Goal: Information Seeking & Learning: Learn about a topic

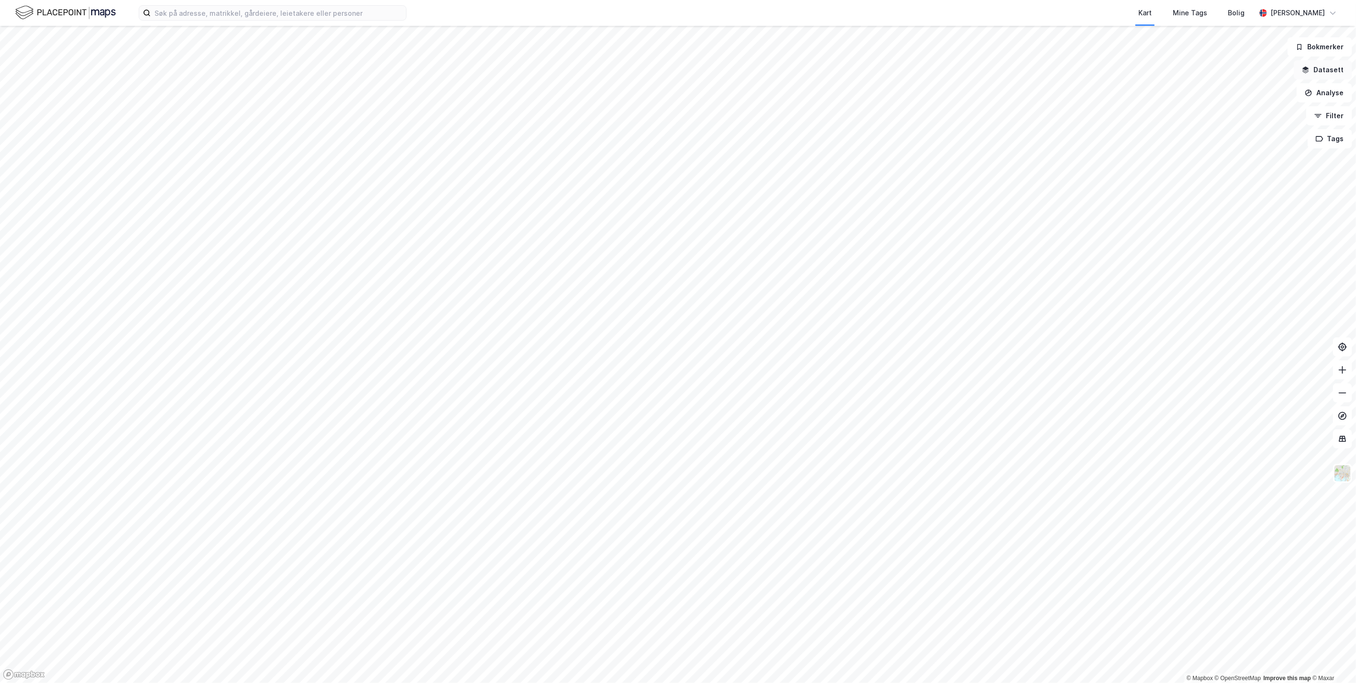
click at [810, 68] on button "Datasett" at bounding box center [1323, 69] width 58 height 19
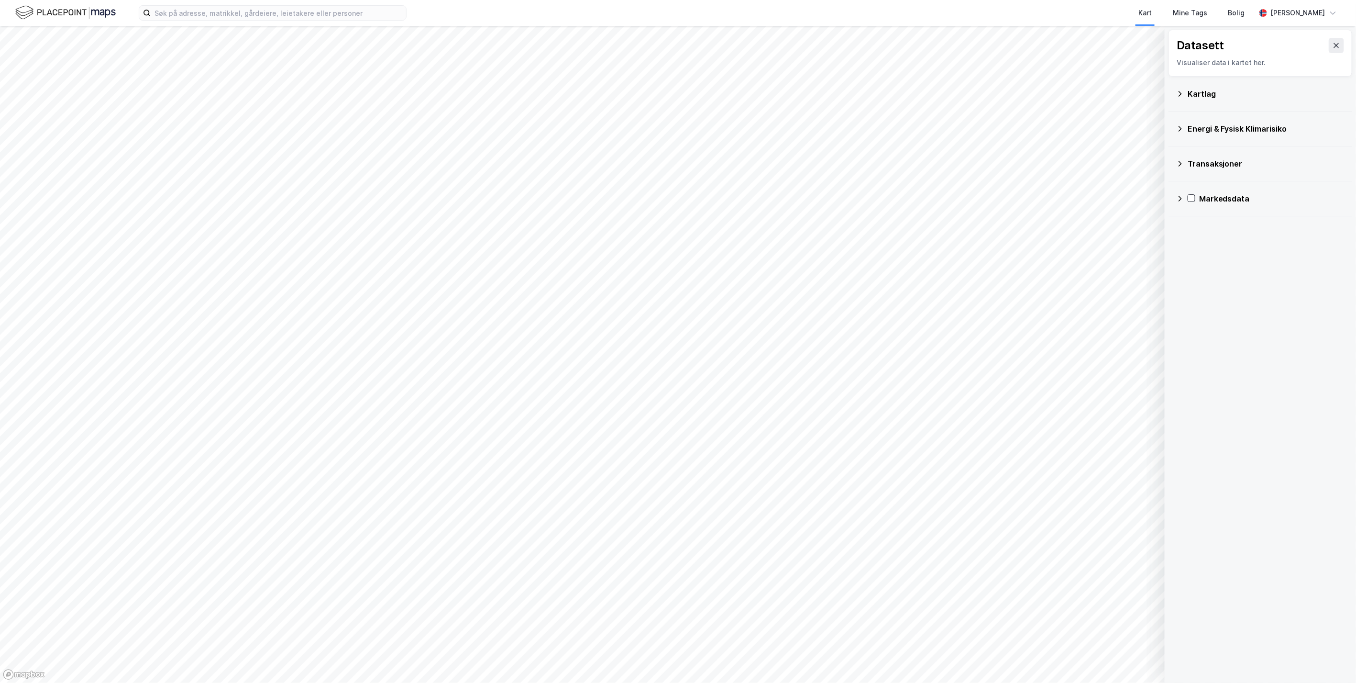
click at [810, 91] on div "Kartlag" at bounding box center [1266, 93] width 157 height 11
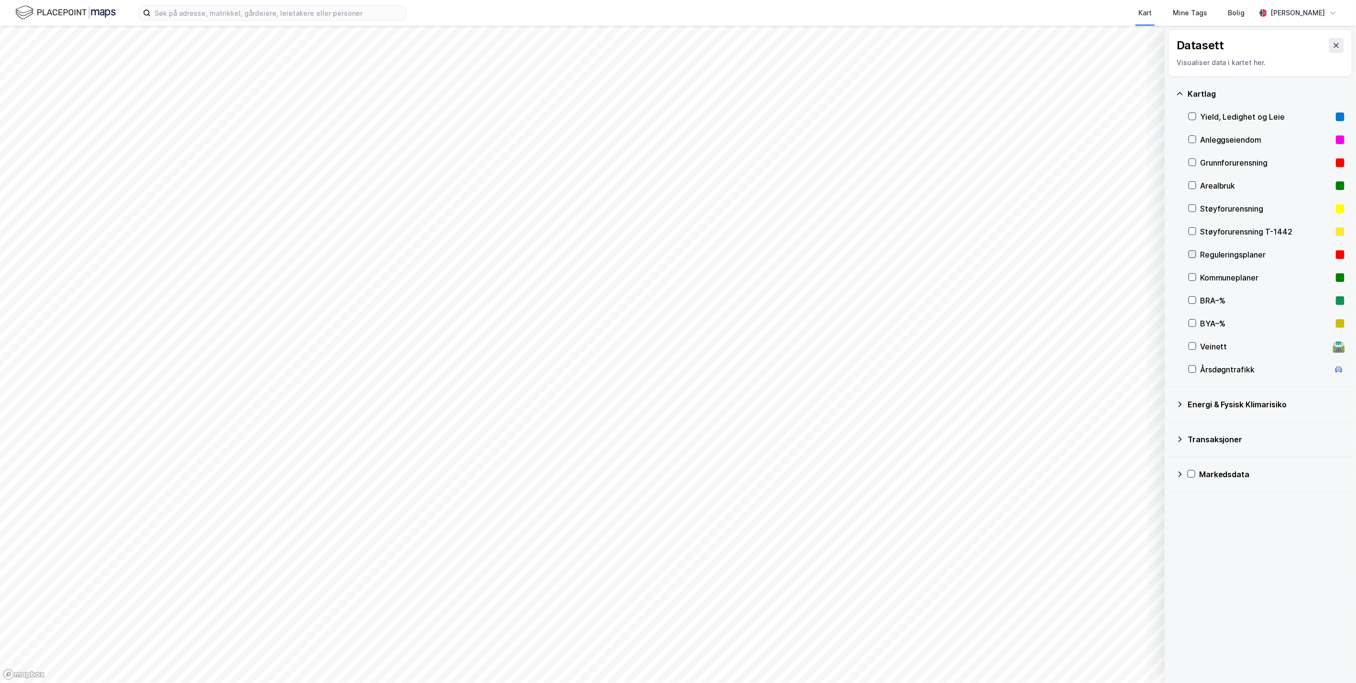
click at [810, 253] on icon at bounding box center [1192, 254] width 7 height 7
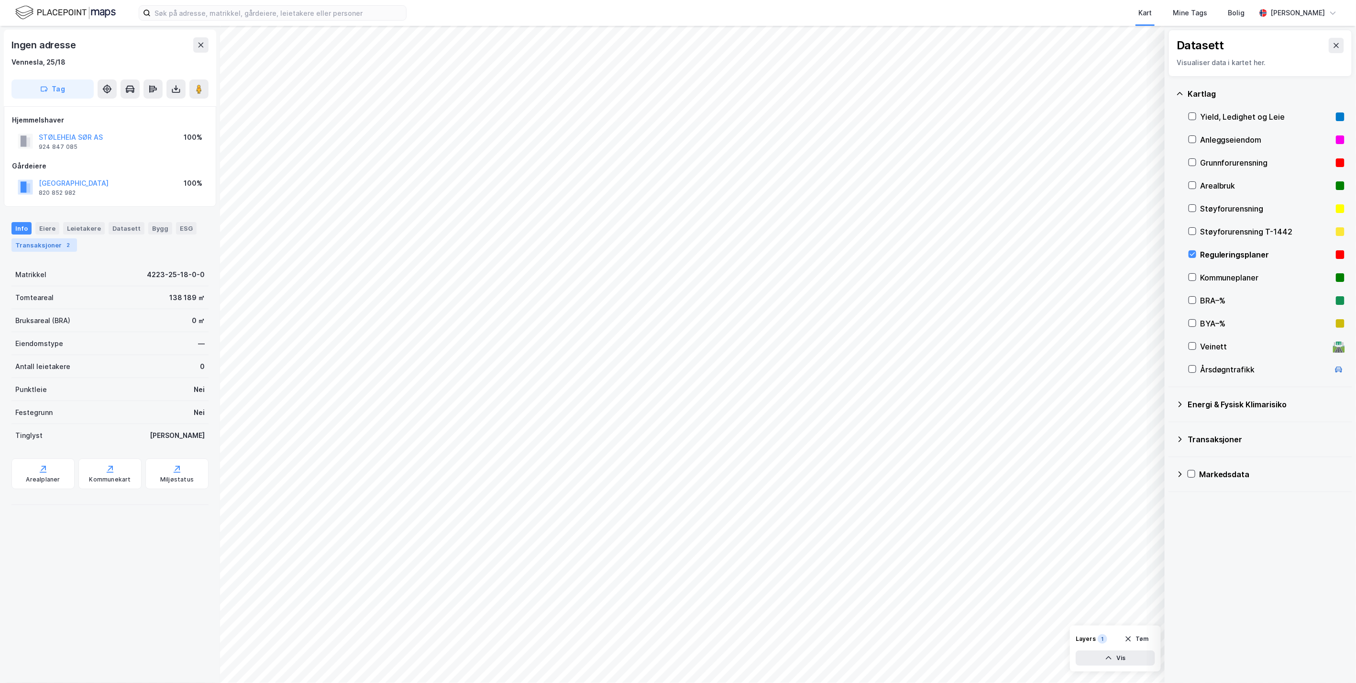
click at [50, 244] on div "Transaksjoner 2" at bounding box center [44, 244] width 66 height 13
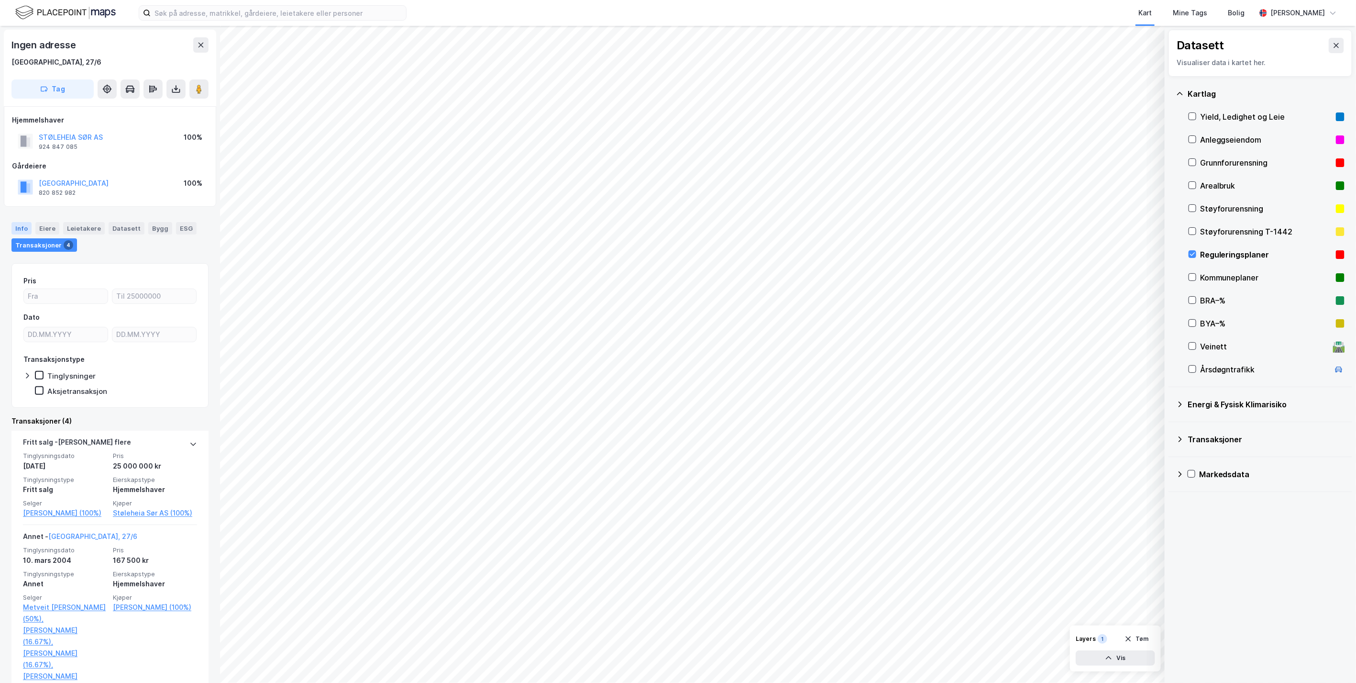
click at [28, 225] on div "Info" at bounding box center [21, 228] width 20 height 12
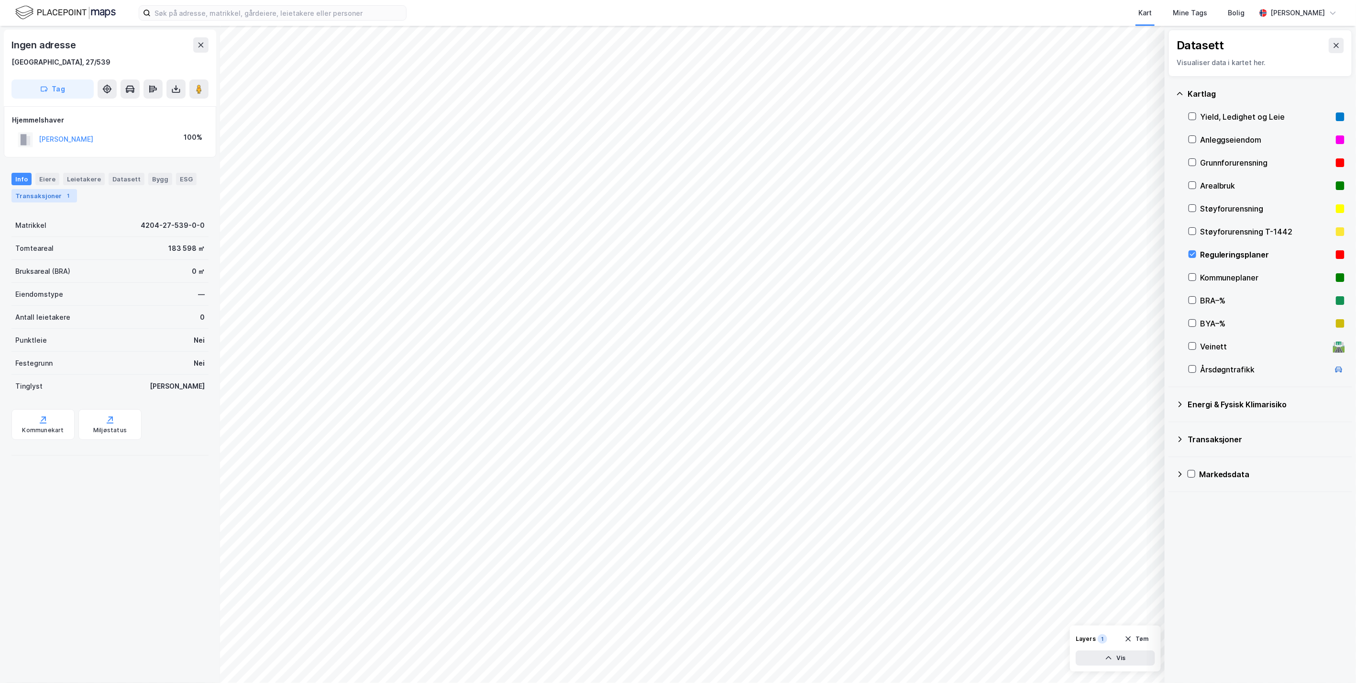
click at [47, 195] on div "Transaksjoner 1" at bounding box center [44, 195] width 66 height 13
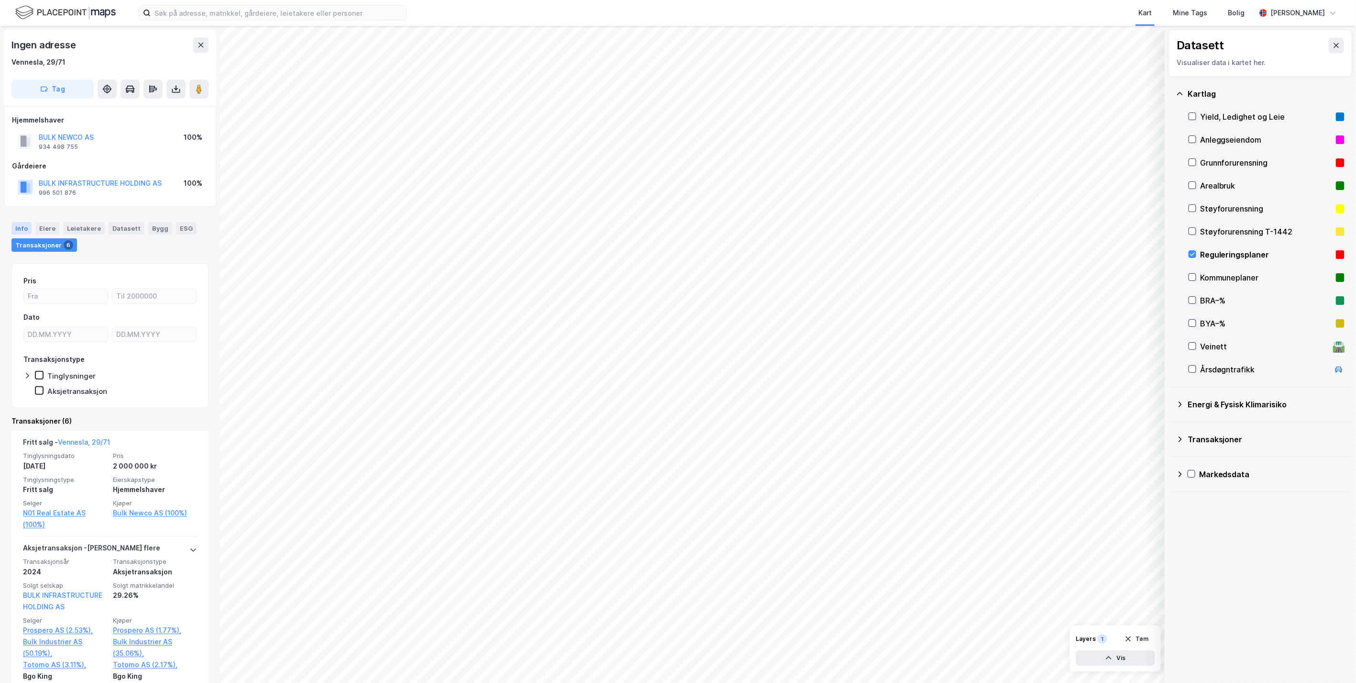
click at [22, 228] on div "Info" at bounding box center [21, 228] width 20 height 12
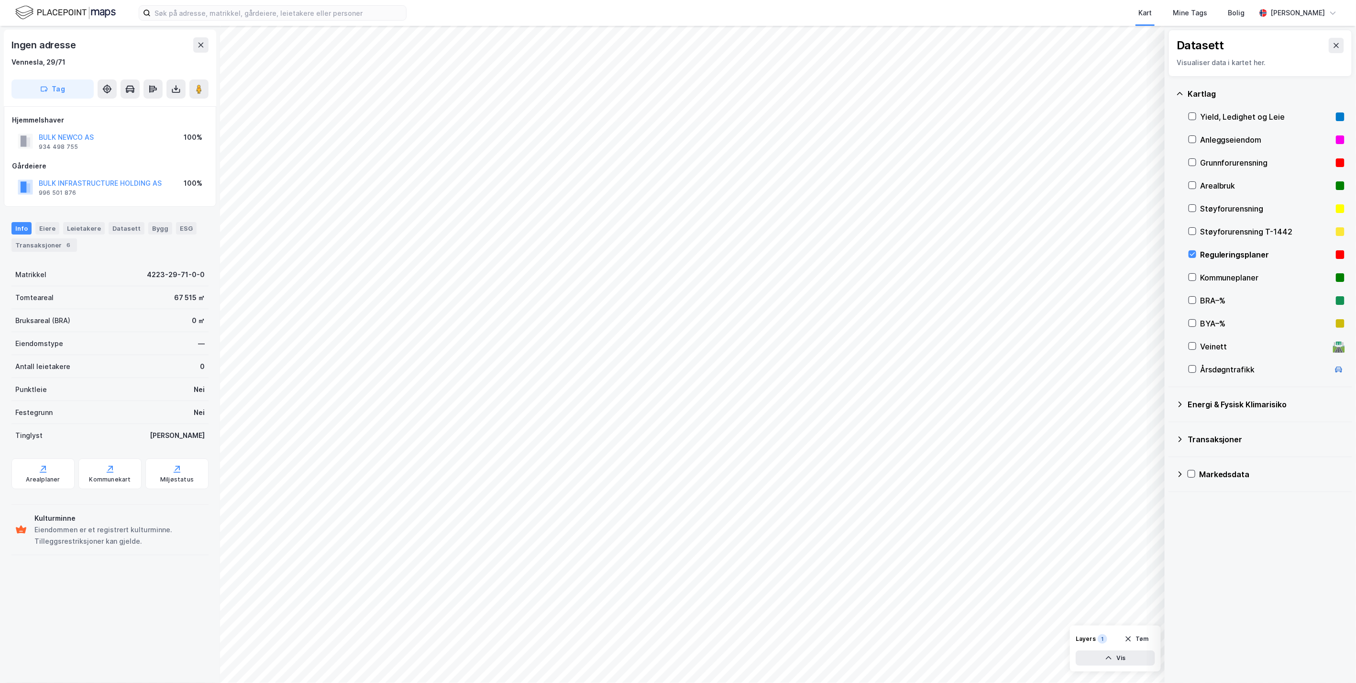
click at [158, 607] on div "Ingen adresse [GEOGRAPHIC_DATA], 29/71 Tag Hjemmelshaver BULK NEWCO AS 934 498 …" at bounding box center [110, 354] width 220 height 657
click at [810, 531] on div "Datasett Visualiser data i kartet her. [GEOGRAPHIC_DATA], Ledighet og Leie Anle…" at bounding box center [1260, 354] width 191 height 657
click at [810, 45] on icon at bounding box center [1337, 46] width 8 height 8
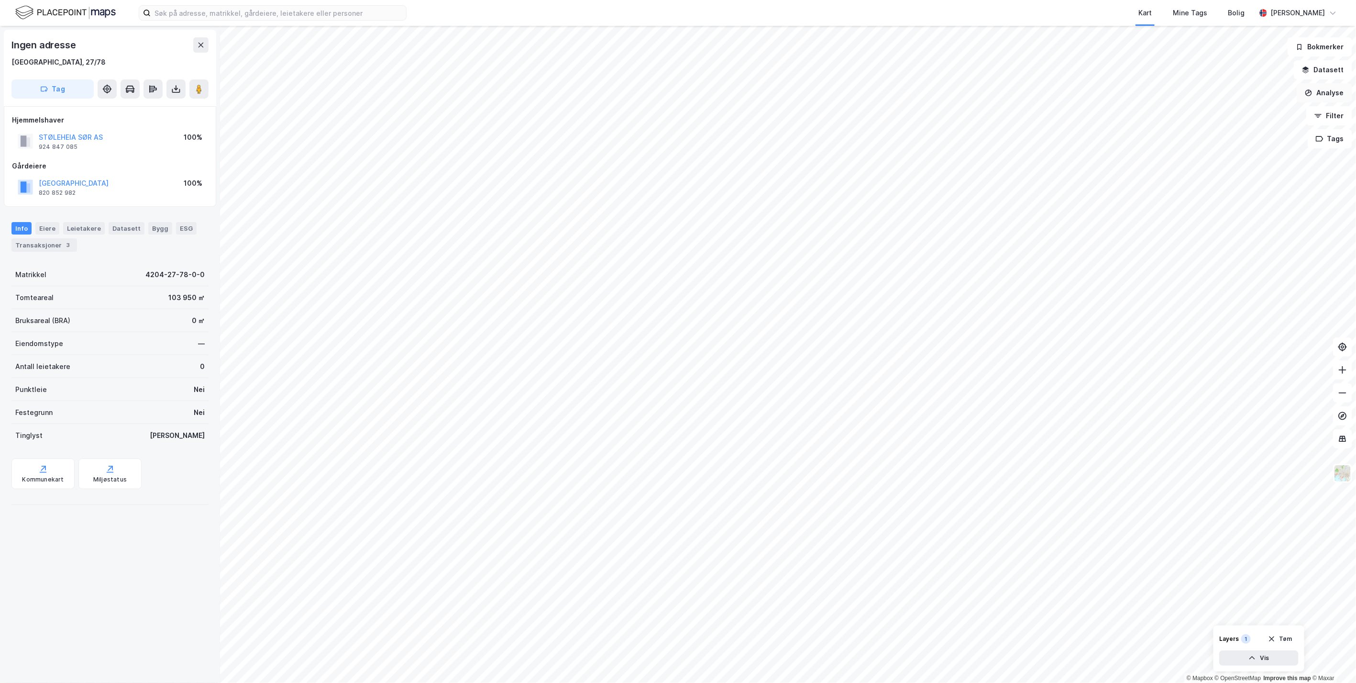
click at [810, 88] on button "Analyse" at bounding box center [1324, 92] width 55 height 19
click at [810, 112] on div "Tegn område" at bounding box center [1241, 113] width 83 height 8
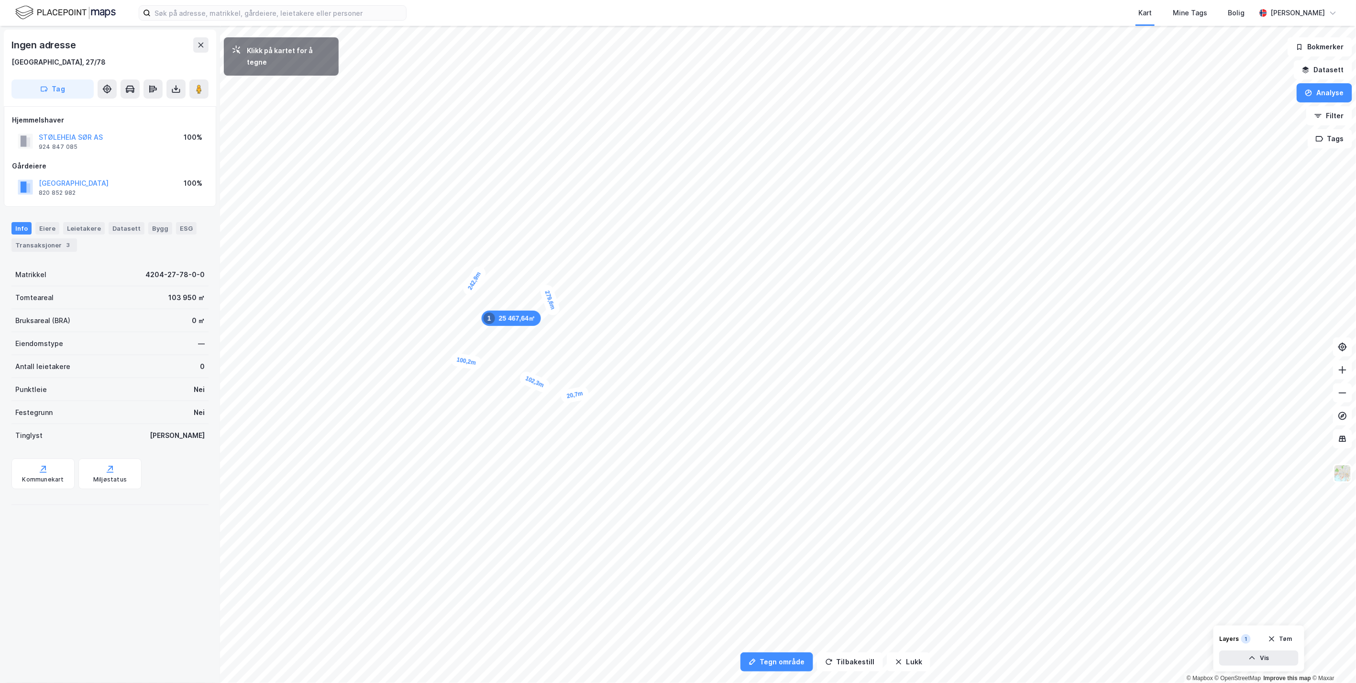
click at [582, 393] on div "20,7m" at bounding box center [575, 395] width 30 height 19
click at [810, 489] on div "21,2m" at bounding box center [965, 493] width 31 height 26
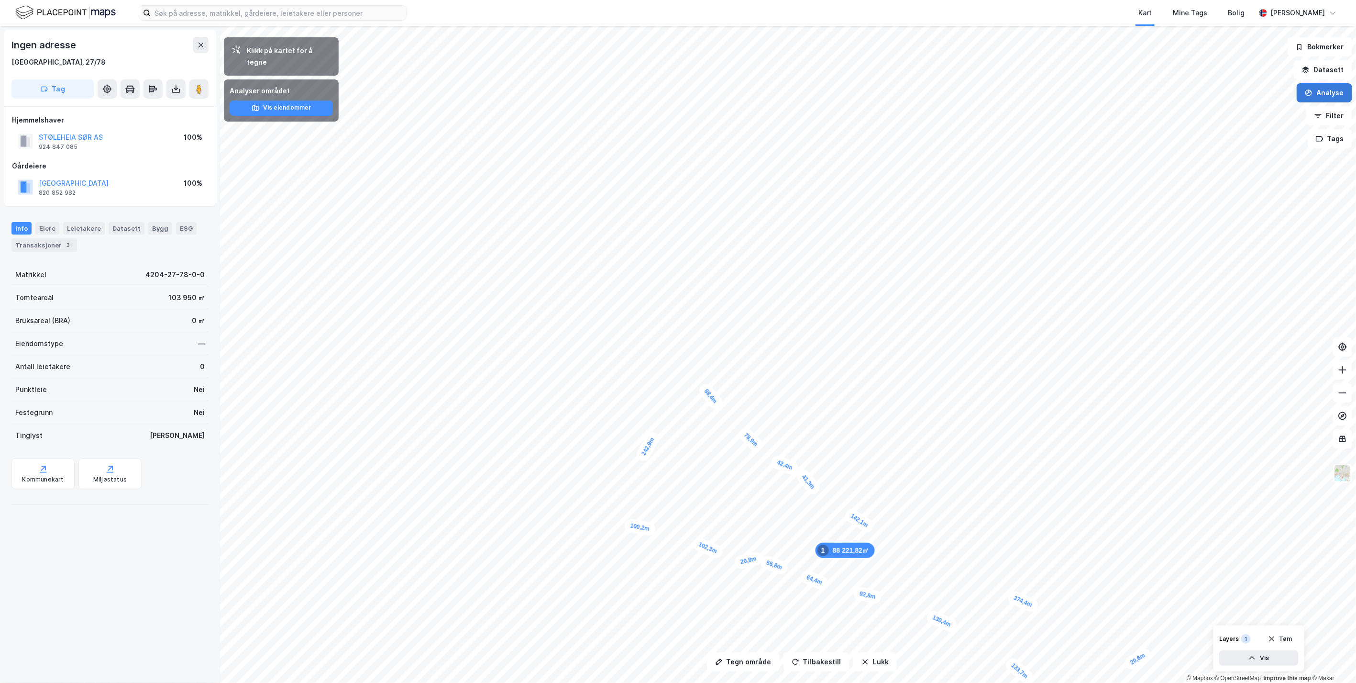
click at [810, 94] on icon "button" at bounding box center [1309, 93] width 8 height 8
drag, startPoint x: 1312, startPoint y: 86, endPoint x: 1304, endPoint y: 94, distance: 11.5
click at [810, 86] on button "Analyse" at bounding box center [1324, 92] width 55 height 19
click at [810, 659] on icon "button" at bounding box center [866, 662] width 8 height 8
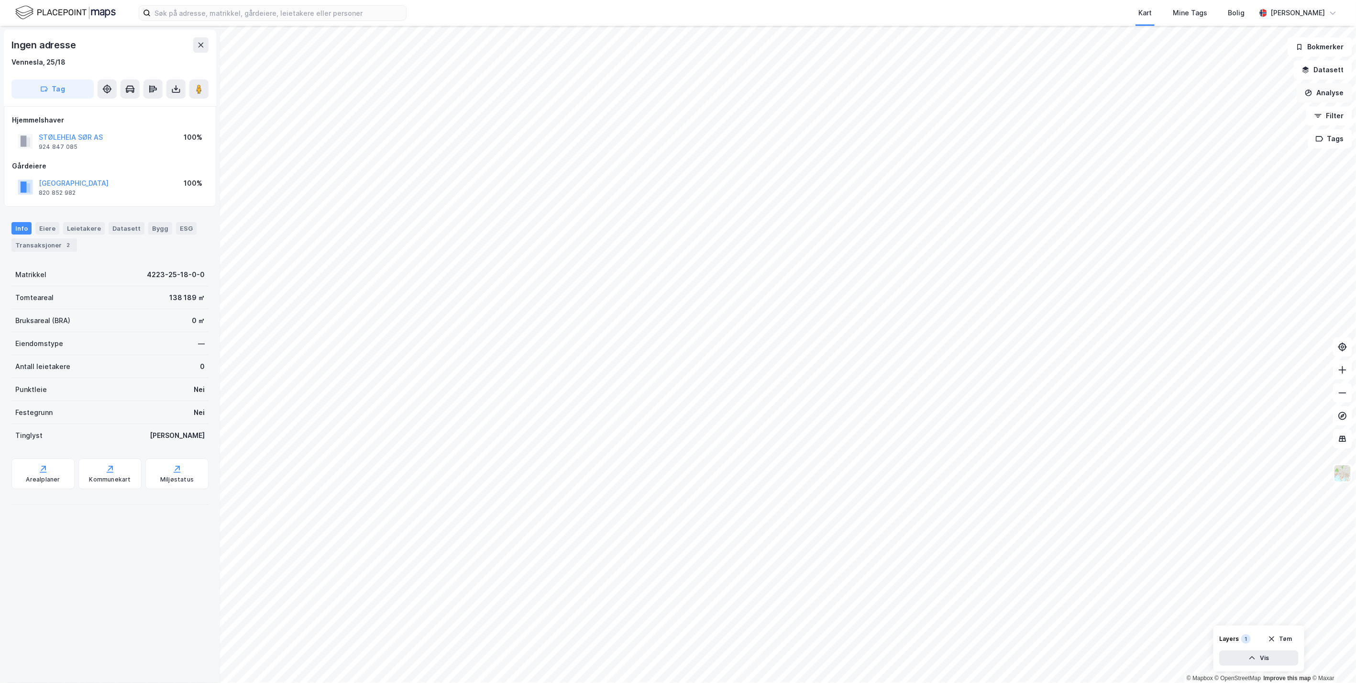
click at [810, 91] on button "Analyse" at bounding box center [1324, 92] width 55 height 19
click at [810, 109] on div "Tegn område" at bounding box center [1241, 113] width 83 height 8
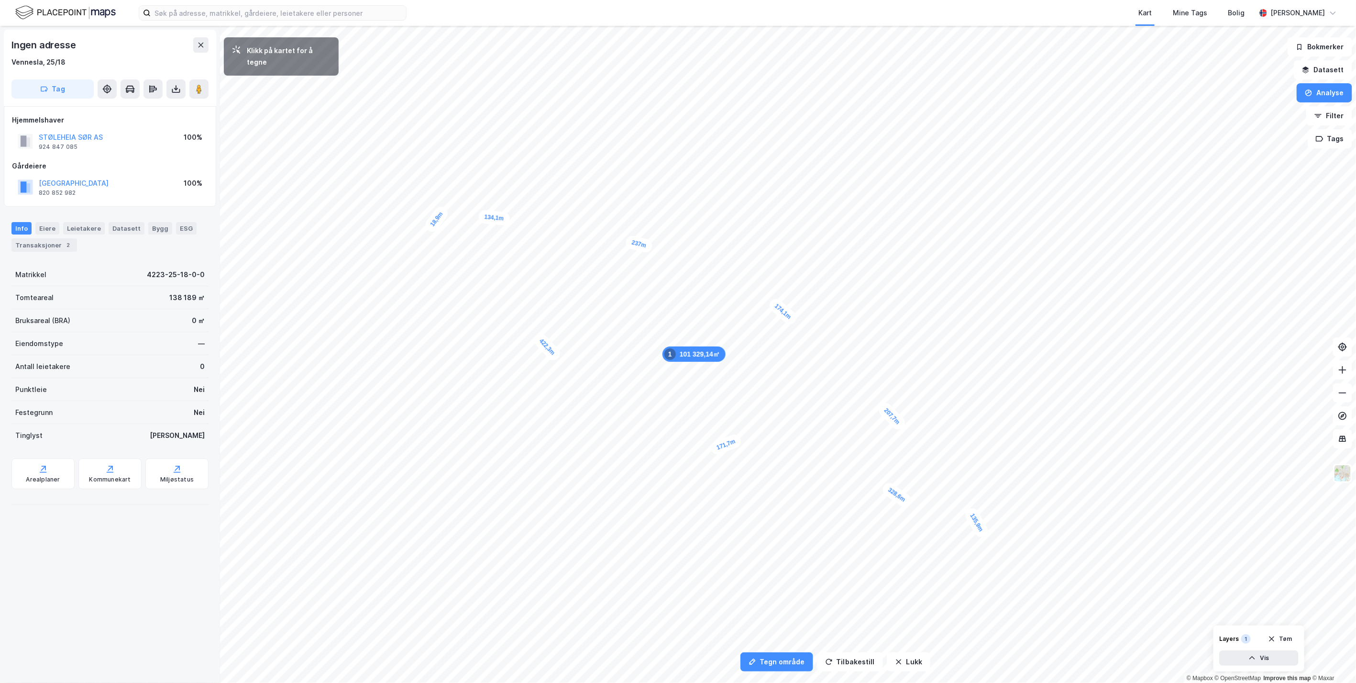
click at [432, 225] on div "18,9m" at bounding box center [436, 219] width 27 height 30
click at [418, 129] on div "7,2m" at bounding box center [414, 118] width 21 height 28
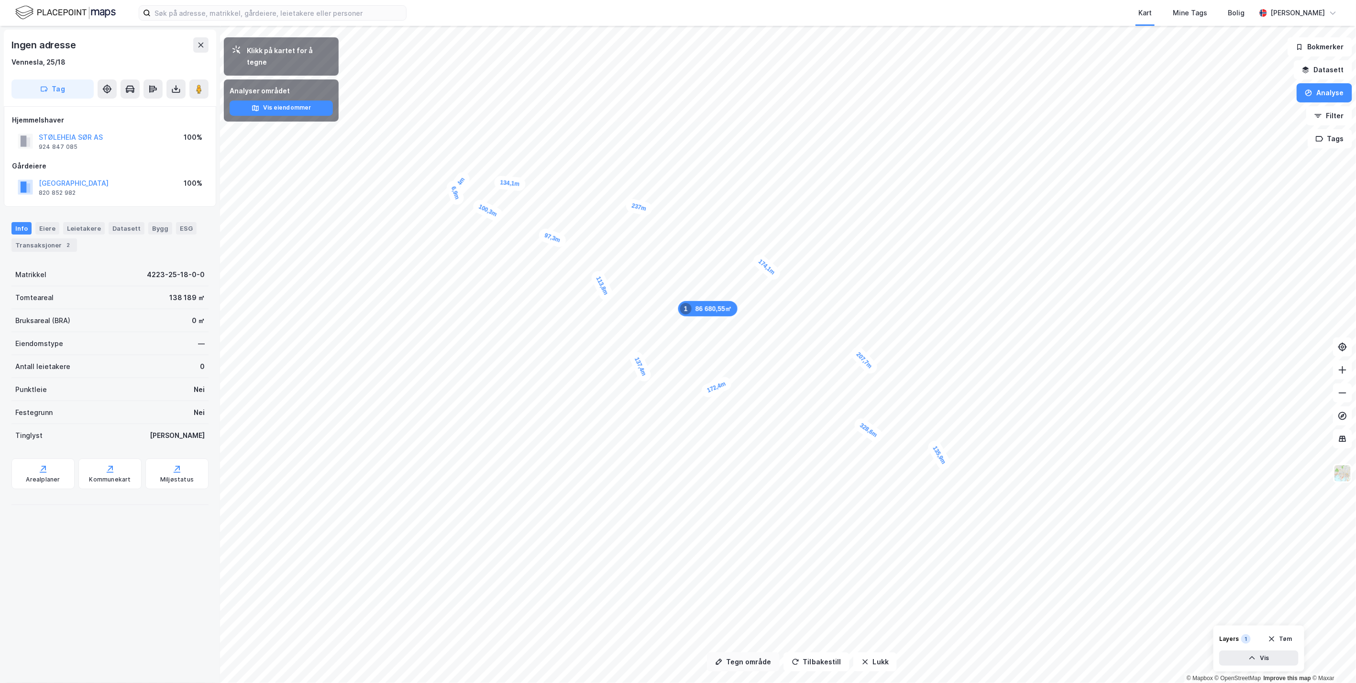
click at [754, 664] on button "Tegn område" at bounding box center [743, 661] width 73 height 19
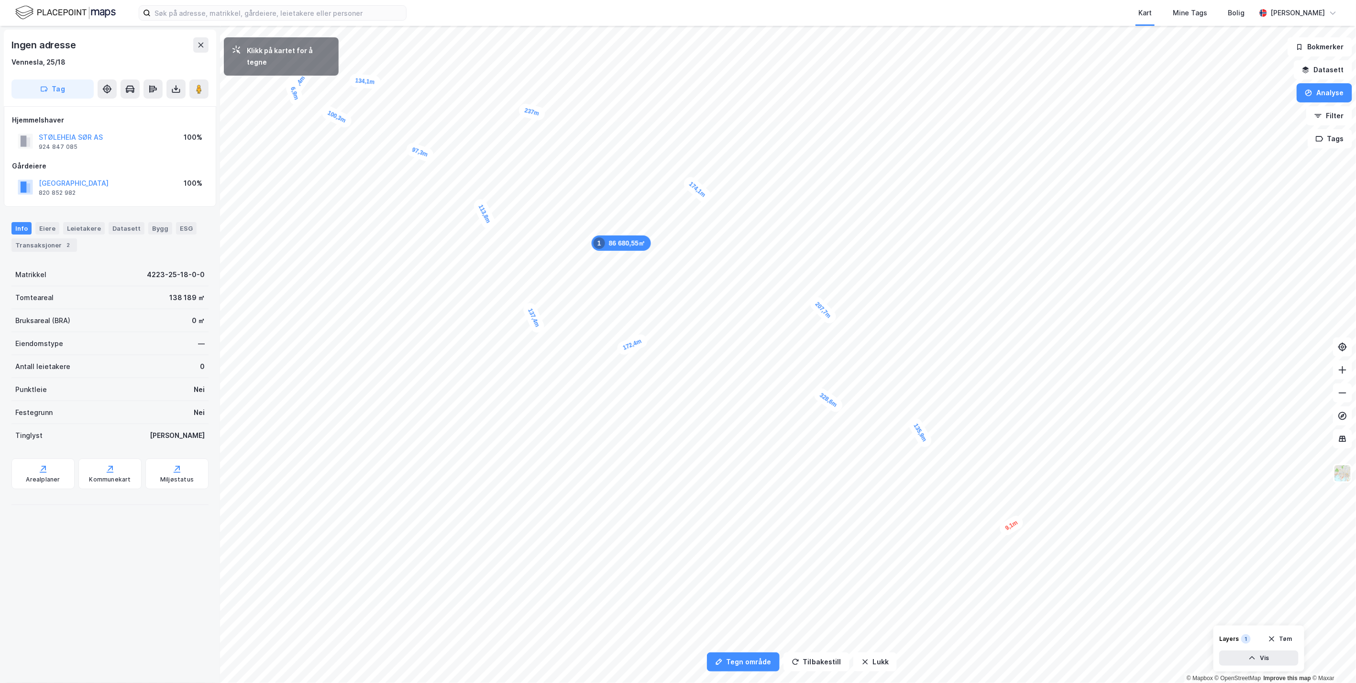
click at [810, 523] on div "9,1m" at bounding box center [1012, 525] width 28 height 24
click at [810, 316] on div "17,3m" at bounding box center [869, 324] width 15 height 29
click at [810, 292] on div "28,1m" at bounding box center [903, 299] width 31 height 25
click at [810, 231] on div "22,8m" at bounding box center [831, 240] width 26 height 31
click at [810, 219] on div "22,1m" at bounding box center [831, 224] width 30 height 27
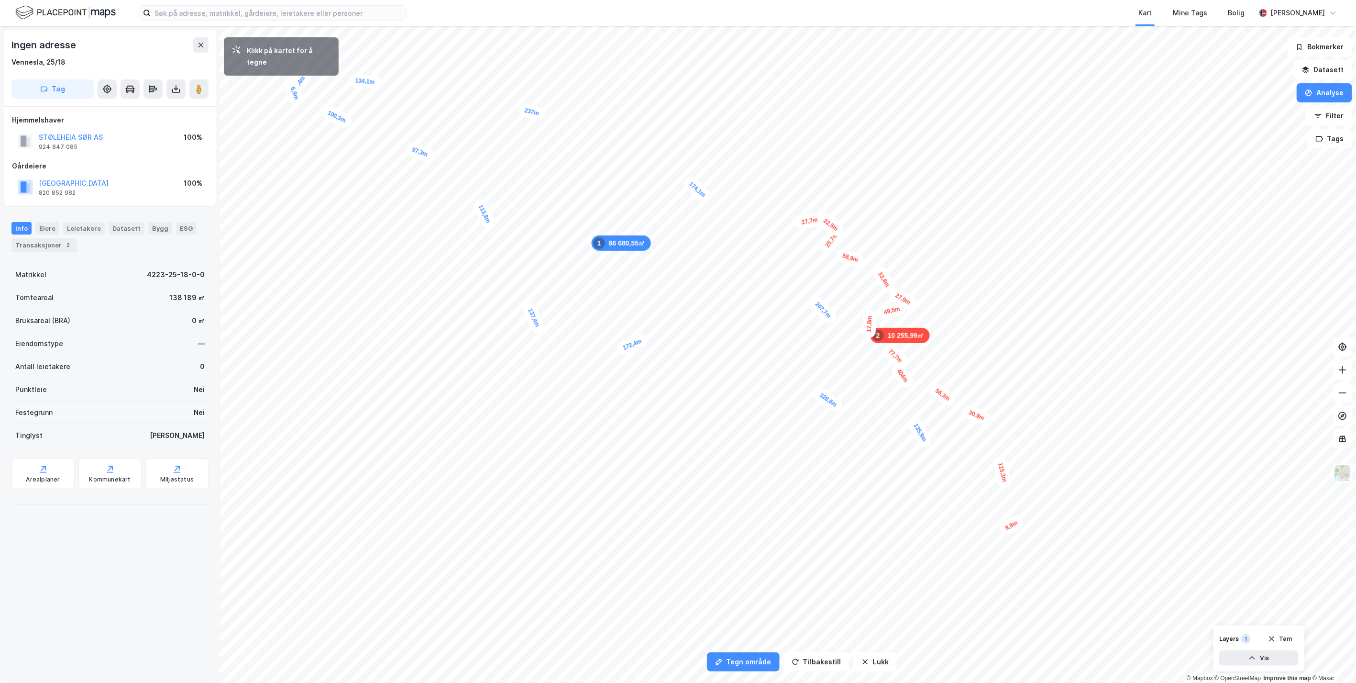
click at [797, 222] on div "27,7m" at bounding box center [810, 221] width 30 height 18
click at [417, 79] on div "12,1m" at bounding box center [423, 79] width 29 height 16
click at [409, 73] on div "12,3m" at bounding box center [413, 75] width 30 height 27
click at [542, 414] on div "6,9m" at bounding box center [541, 405] width 21 height 28
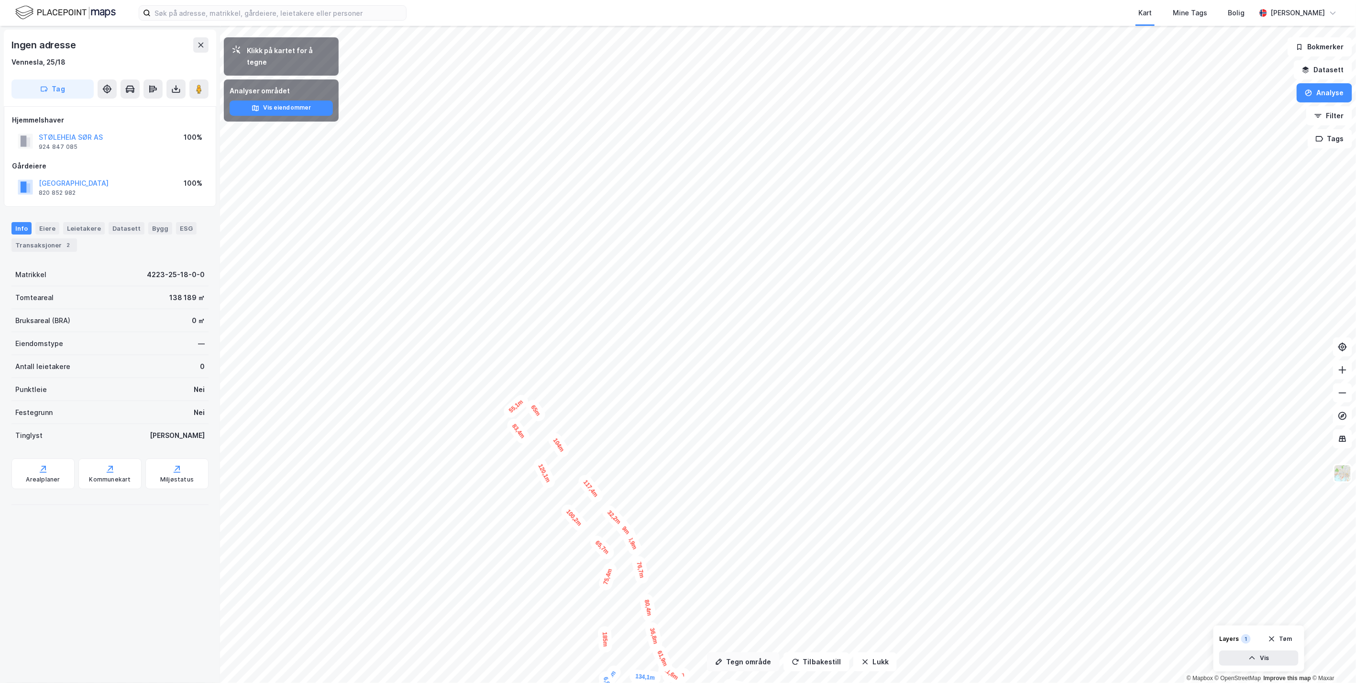
click at [746, 663] on button "Tegn område" at bounding box center [743, 661] width 73 height 19
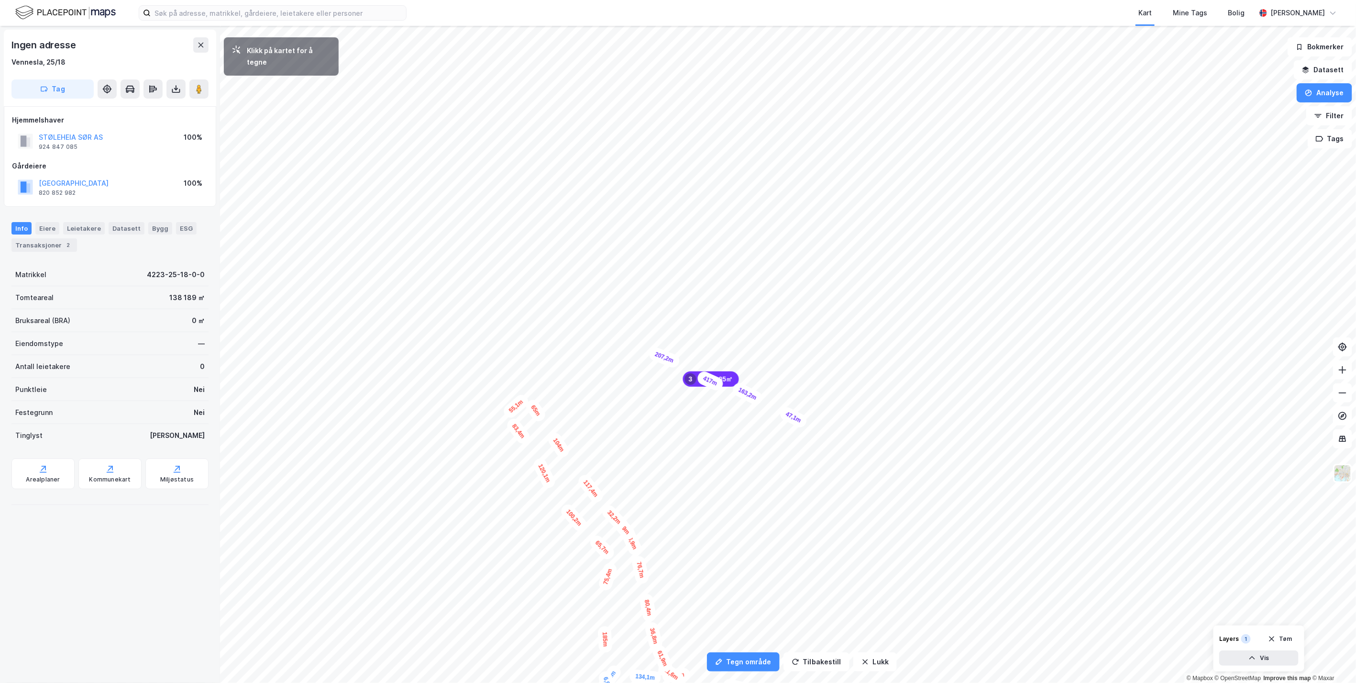
click at [803, 422] on div "47,1m" at bounding box center [793, 417] width 31 height 24
click at [679, 187] on div "46,5m" at bounding box center [689, 179] width 31 height 26
click at [701, 219] on div "32,3m" at bounding box center [692, 218] width 29 height 16
click at [607, 325] on div "34,4m" at bounding box center [612, 332] width 27 height 31
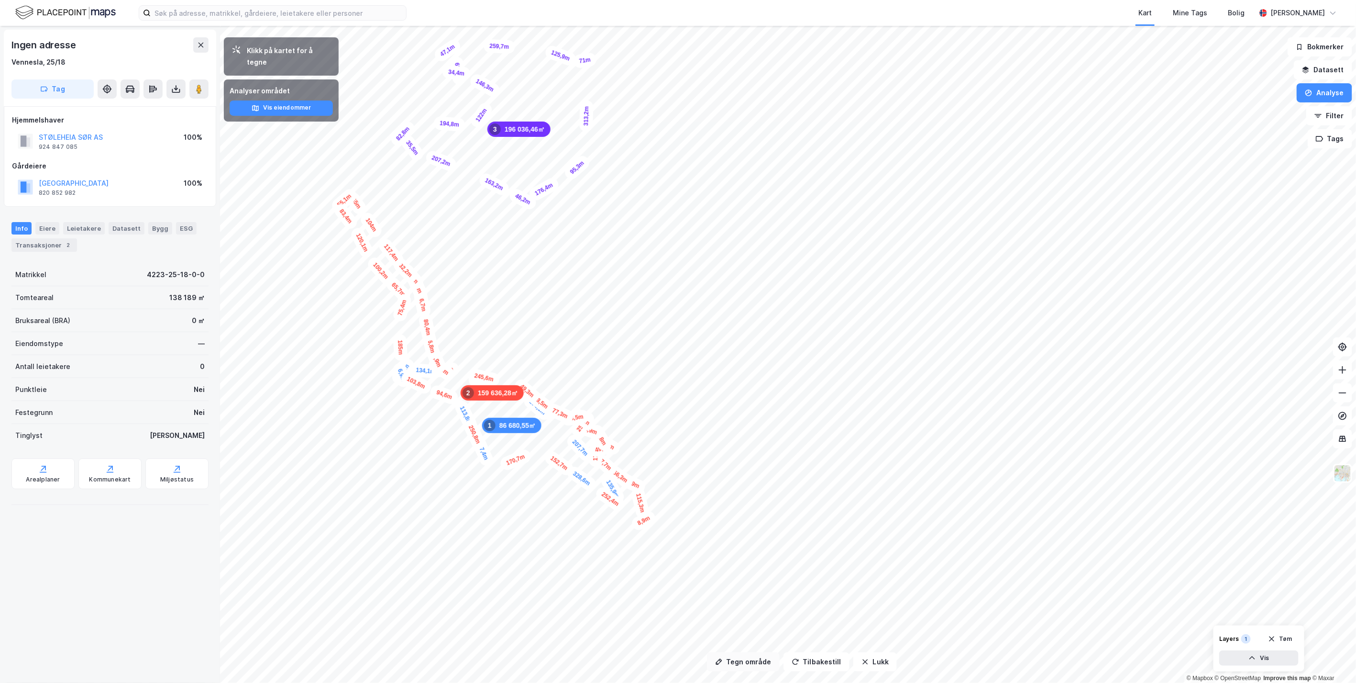
click at [751, 662] on button "Tegn område" at bounding box center [743, 661] width 73 height 19
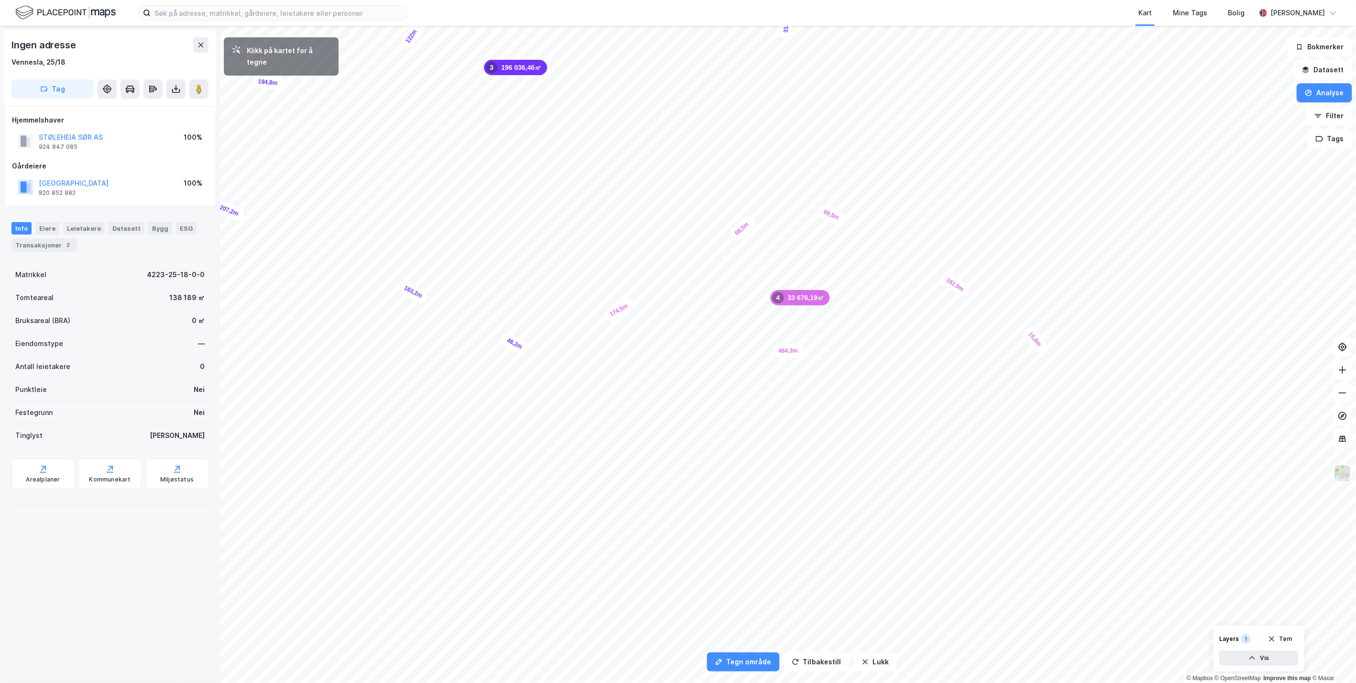
click at [1041, 346] on div "15,6m" at bounding box center [1035, 339] width 28 height 30
click at [1280, 437] on div "9,4m" at bounding box center [1275, 432] width 28 height 25
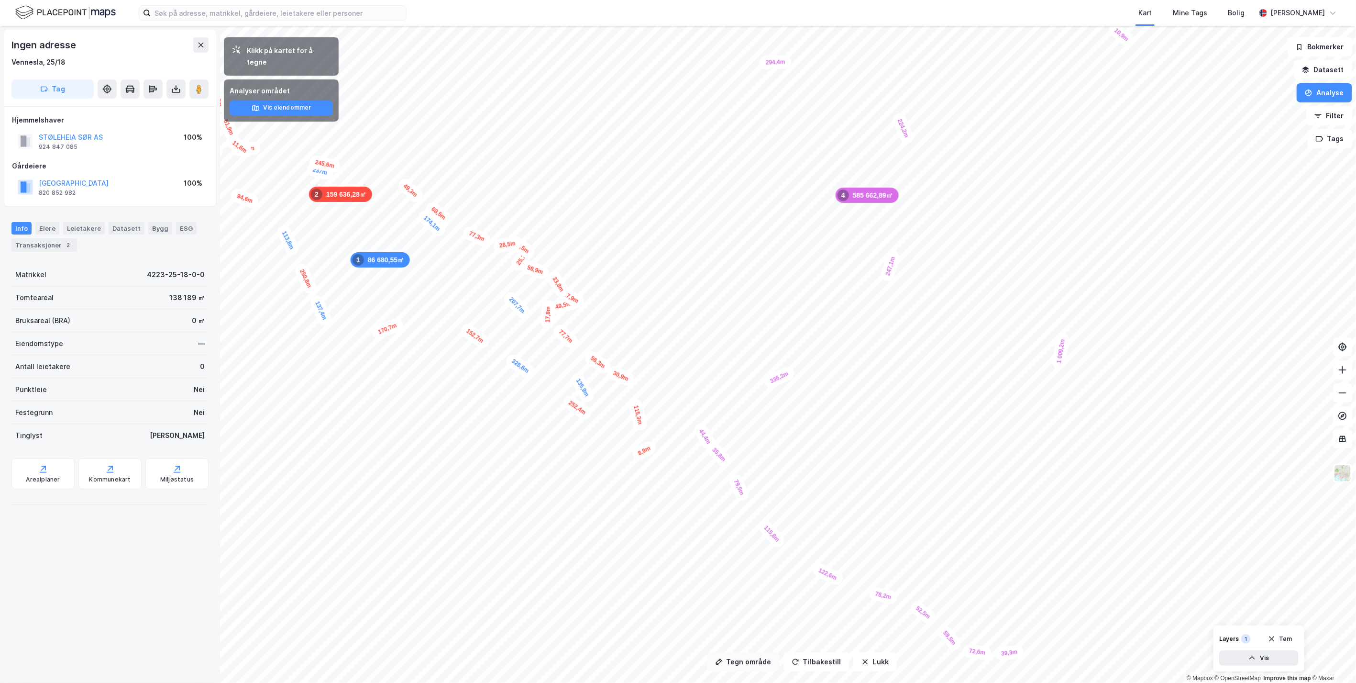
click at [744, 664] on button "Tegn område" at bounding box center [743, 661] width 73 height 19
click at [690, 430] on div "44,4m" at bounding box center [697, 441] width 26 height 31
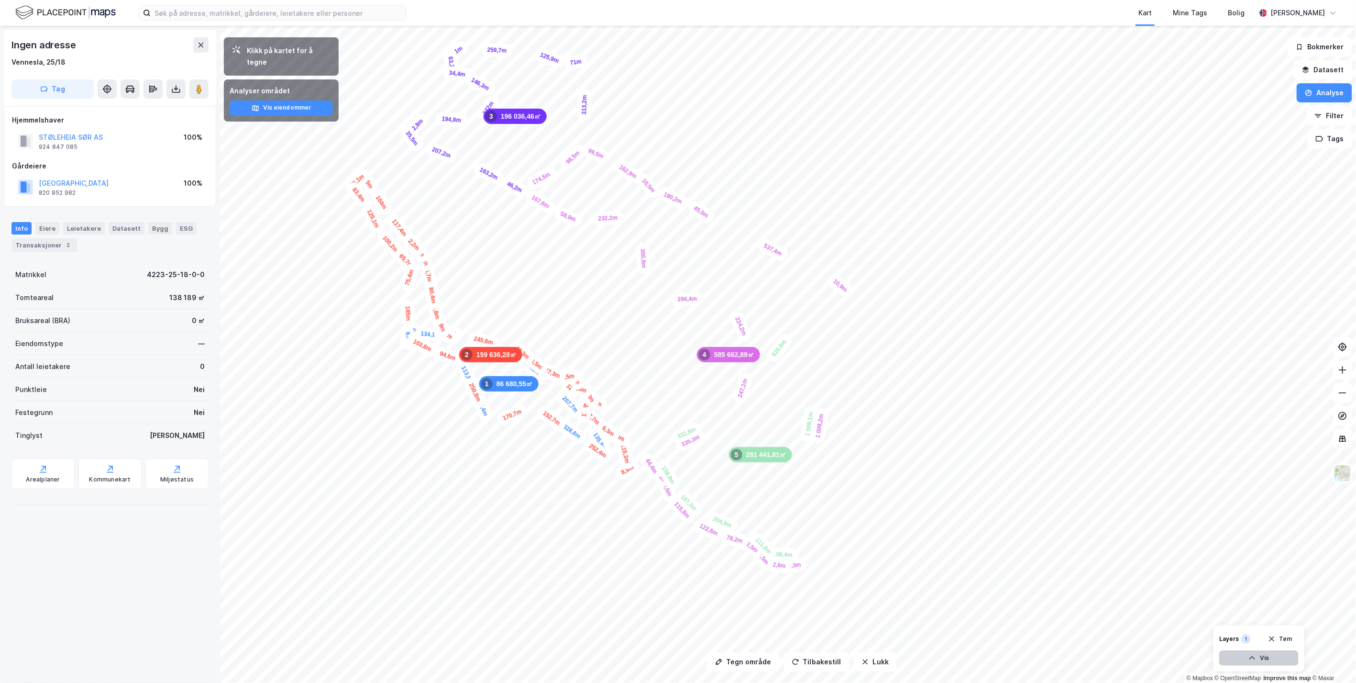
click at [1254, 657] on icon "button" at bounding box center [1253, 657] width 6 height 3
click at [809, 666] on button "Tilbakestill" at bounding box center [817, 661] width 66 height 19
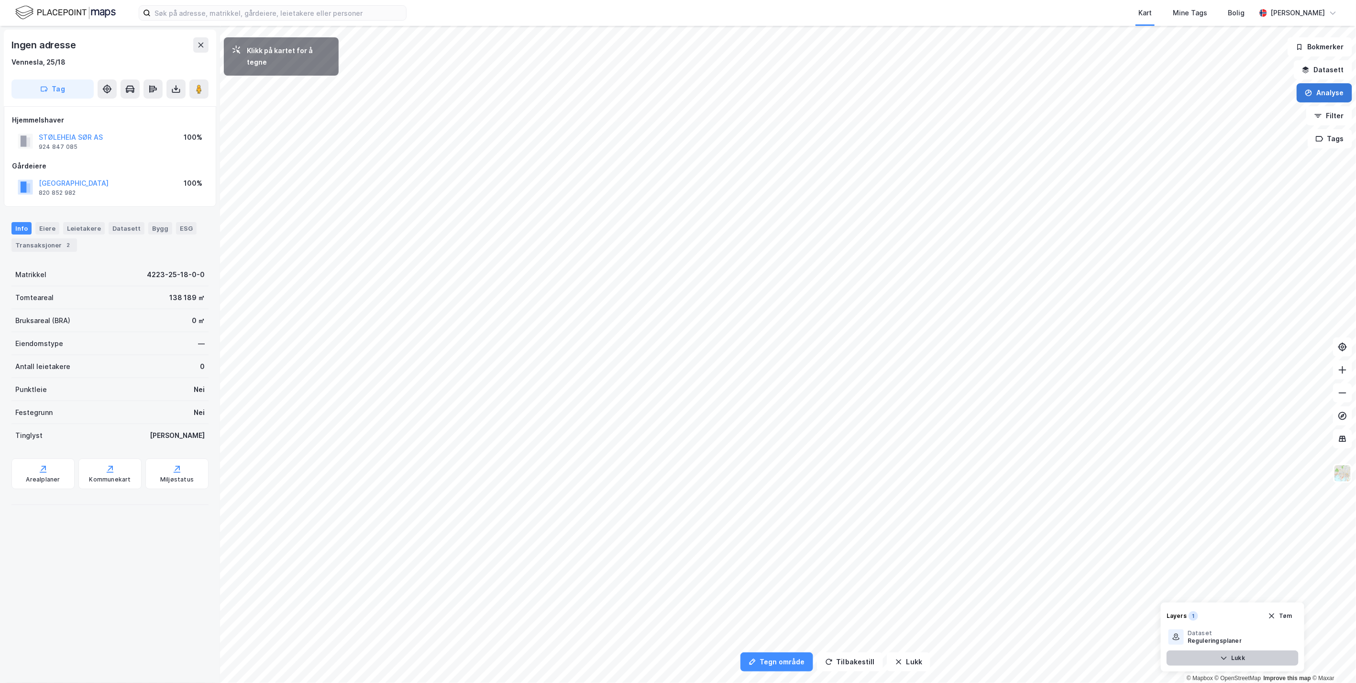
click at [1326, 93] on button "Analyse" at bounding box center [1324, 92] width 55 height 19
click at [1318, 93] on button "Analyse" at bounding box center [1324, 92] width 55 height 19
click at [918, 660] on button "Lukk" at bounding box center [909, 661] width 44 height 19
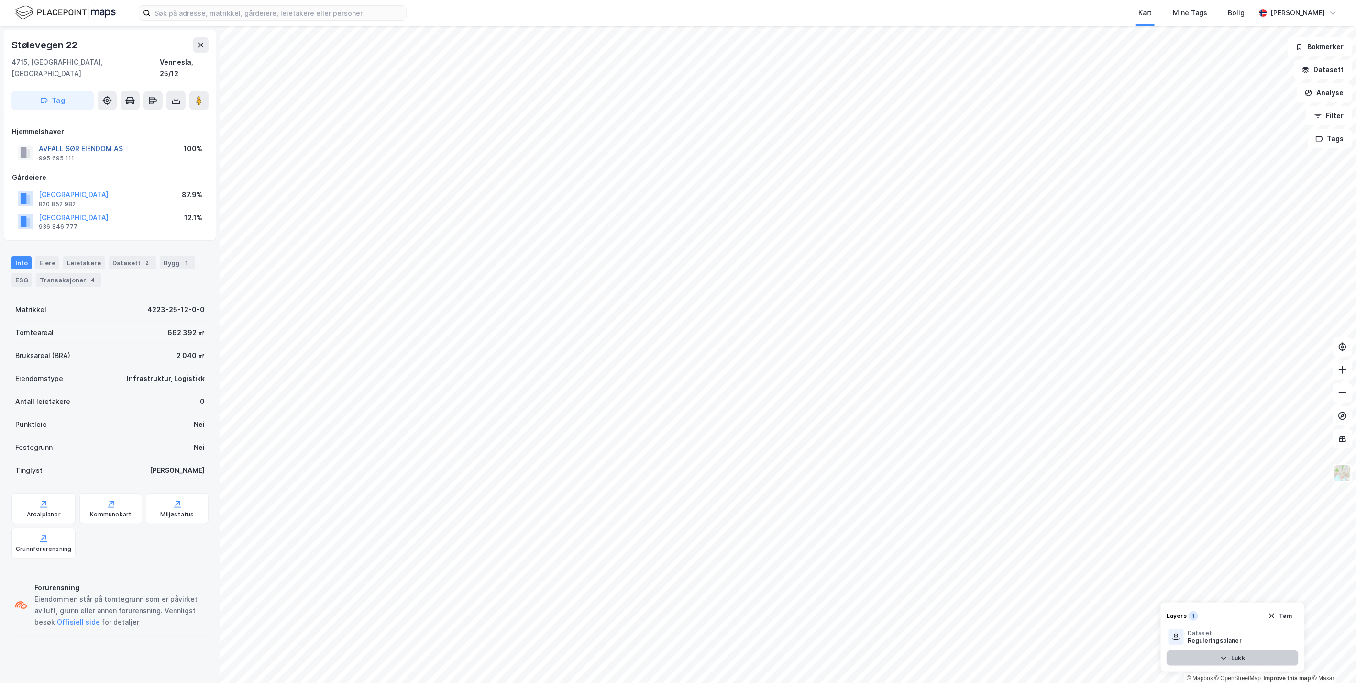
click at [0, 0] on button "AVFALL SØR EIENDOM AS" at bounding box center [0, 0] width 0 height 0
